Goal: Information Seeking & Learning: Learn about a topic

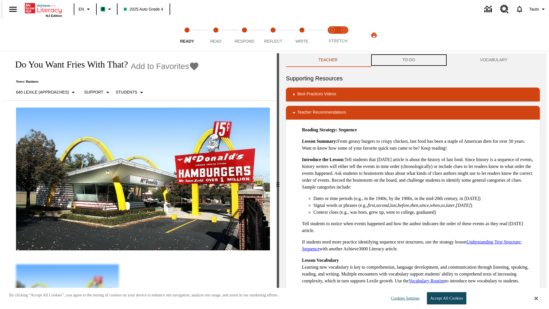
click at [409, 60] on button "TO-DO" at bounding box center [409, 60] width 78 height 14
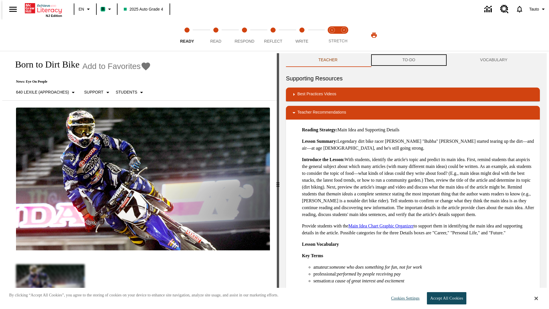
click at [409, 60] on button "TO-DO" at bounding box center [409, 60] width 78 height 14
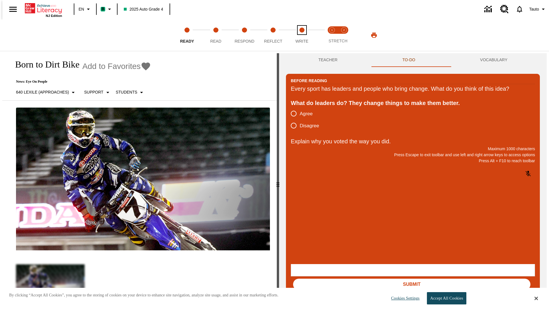
click at [301, 35] on span "Write" at bounding box center [301, 39] width 13 height 10
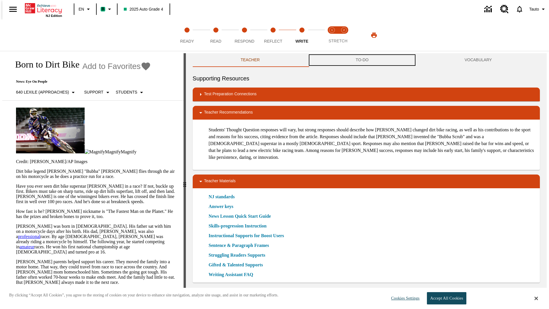
scroll to position [0, 0]
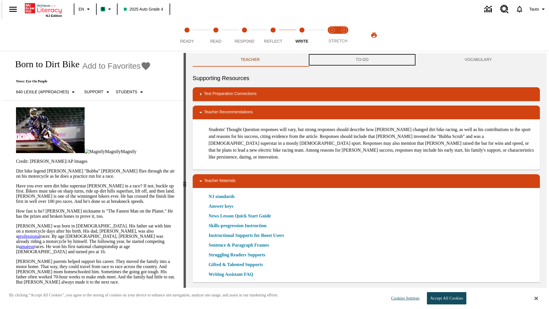
click at [362, 60] on button "TO-DO" at bounding box center [361, 60] width 109 height 14
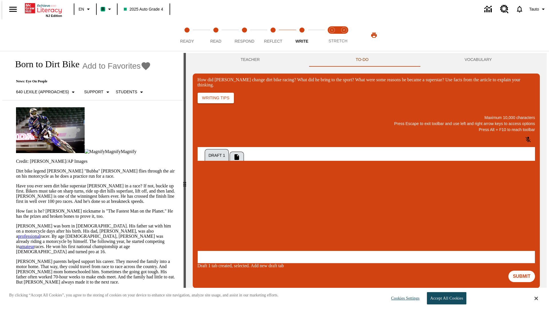
scroll to position [0, 0]
click at [281, 213] on p "One change Stewart brought to dirt bike racing was…" at bounding box center [239, 215] width 81 height 10
click at [209, 191] on span "Copy" at bounding box center [204, 193] width 9 height 4
click at [281, 213] on p "How did Stewart change dirt bike racing? What did he bring to the sport? What w…" at bounding box center [239, 212] width 81 height 5
click at [209, 191] on span "Copy" at bounding box center [204, 193] width 9 height 4
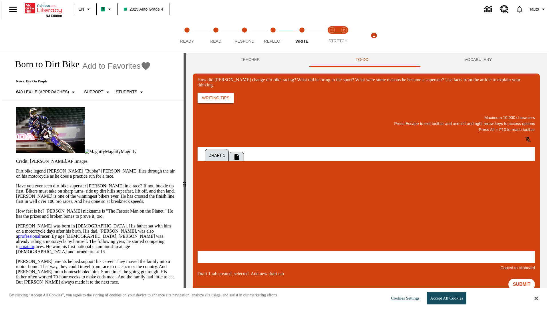
click at [281, 213] on p "How did Stewart change dirt bike racing? What did he bring to the sport? What w…" at bounding box center [239, 212] width 81 height 5
